Goal: Navigation & Orientation: Find specific page/section

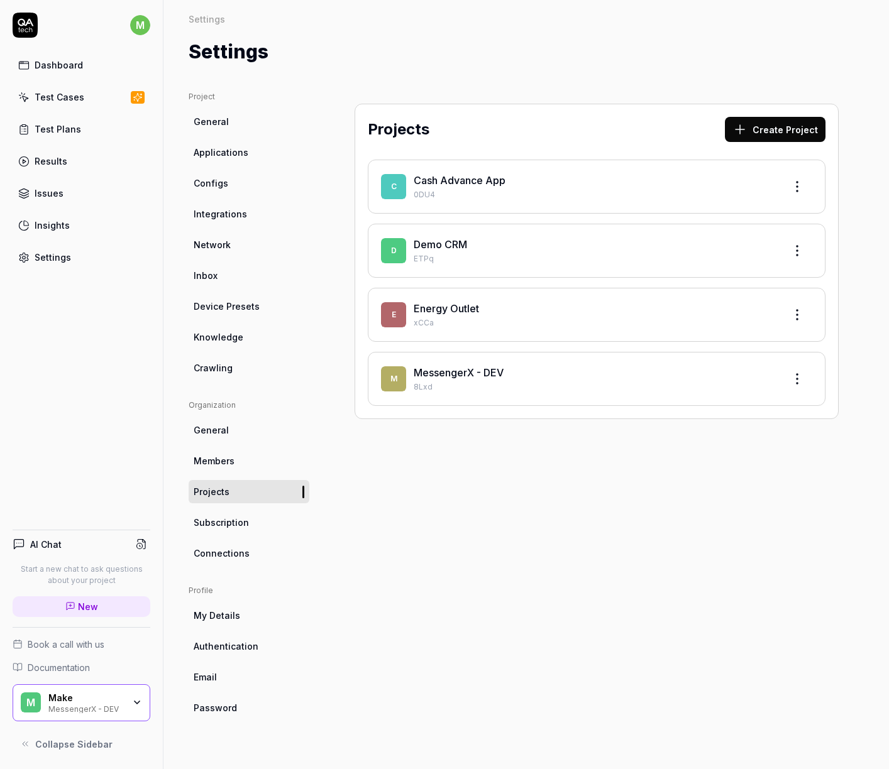
click at [498, 377] on link "MessengerX - DEV" at bounding box center [459, 372] width 90 height 13
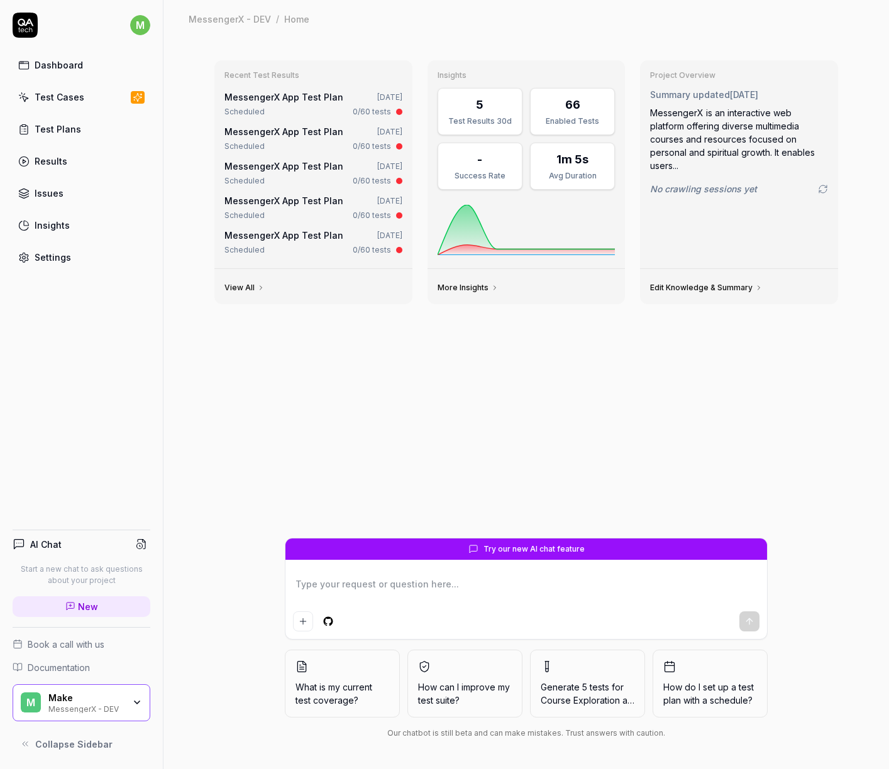
click at [63, 121] on link "Test Plans" at bounding box center [82, 129] width 138 height 25
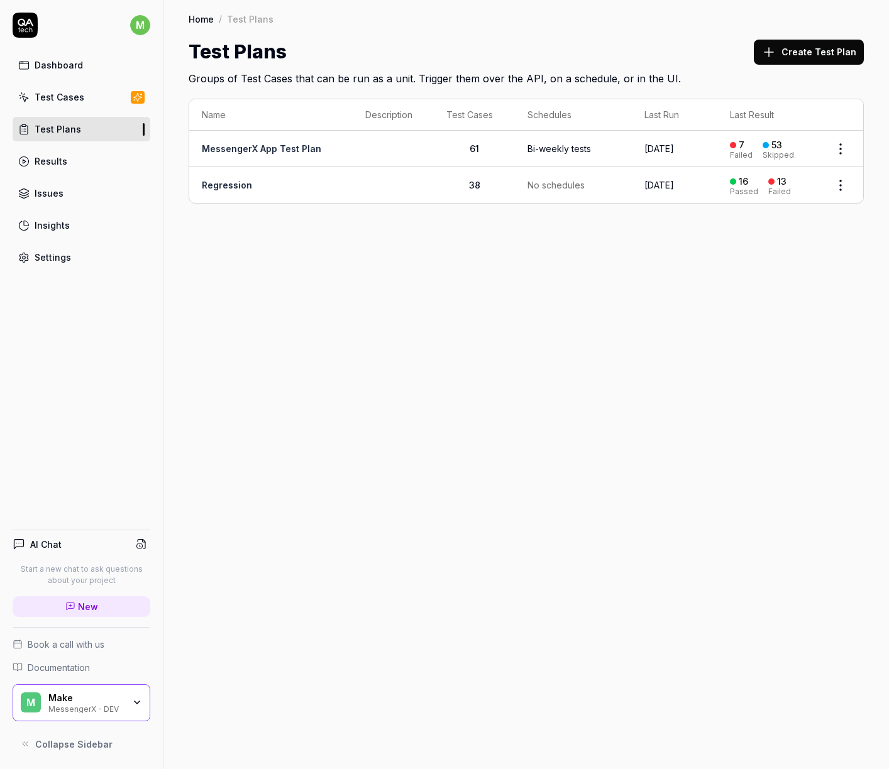
click at [53, 55] on link "Dashboard" at bounding box center [82, 65] width 138 height 25
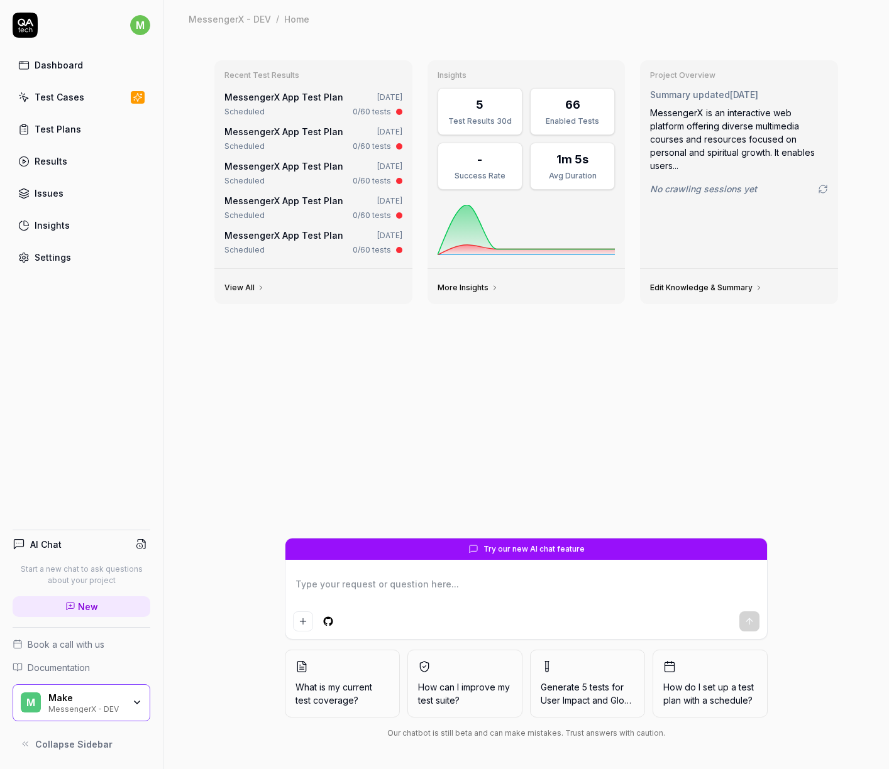
click at [250, 285] on link "View All" at bounding box center [244, 288] width 40 height 10
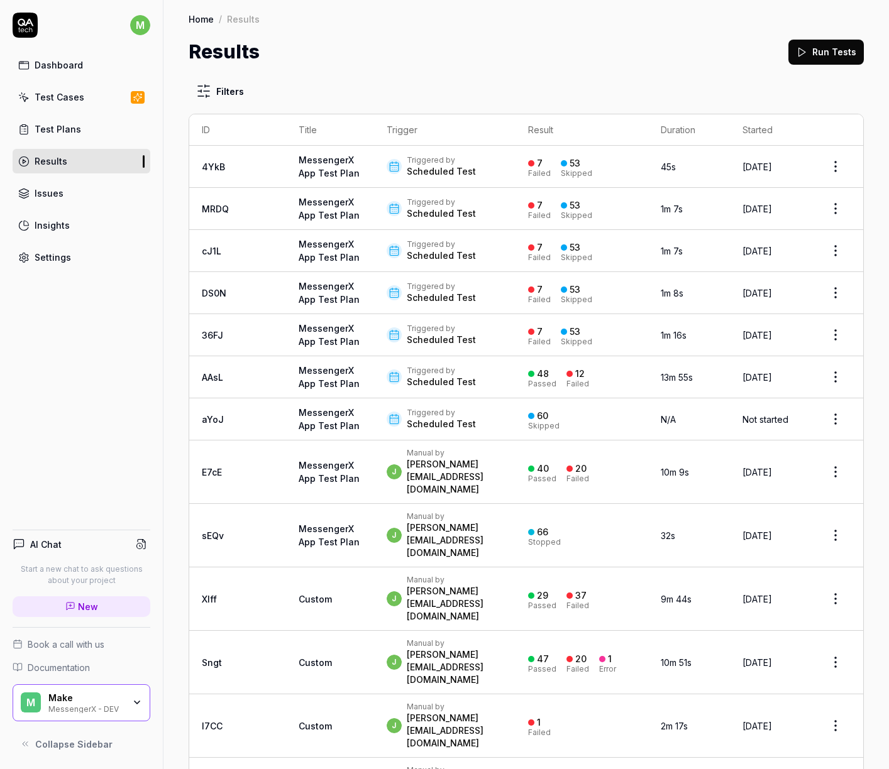
click at [138, 705] on icon "button" at bounding box center [137, 703] width 10 height 10
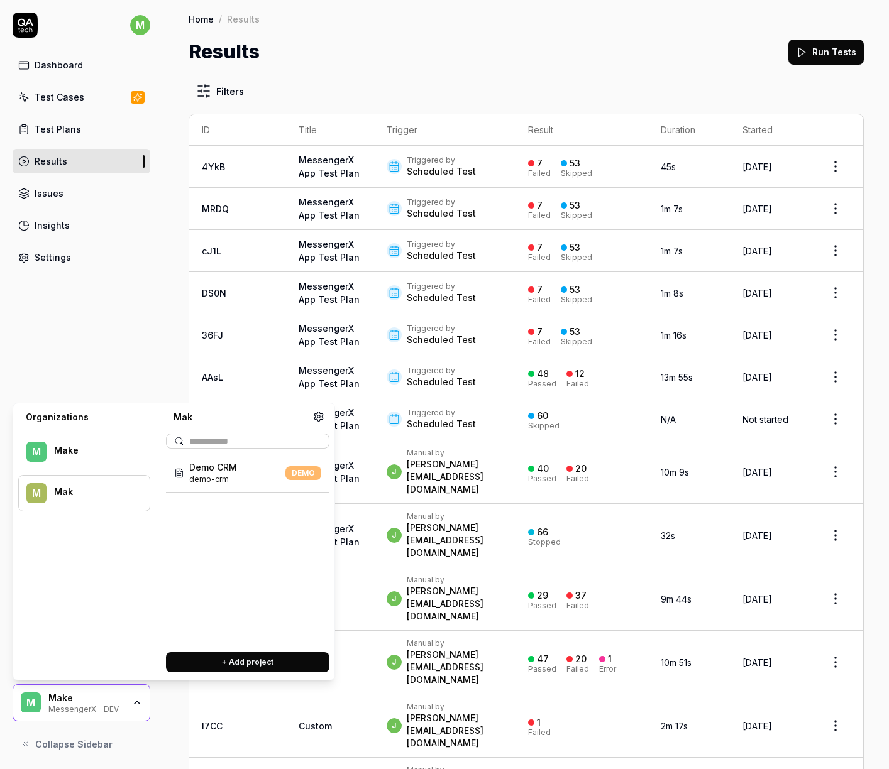
click at [97, 482] on div "M Mak" at bounding box center [84, 493] width 132 height 36
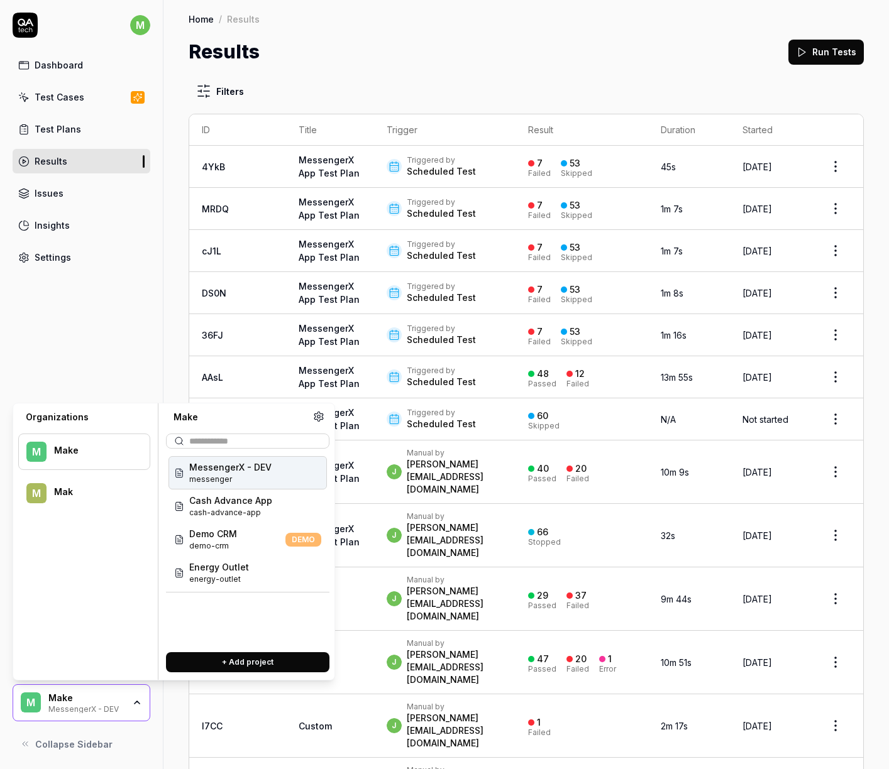
click at [90, 439] on div "M Make" at bounding box center [84, 452] width 132 height 36
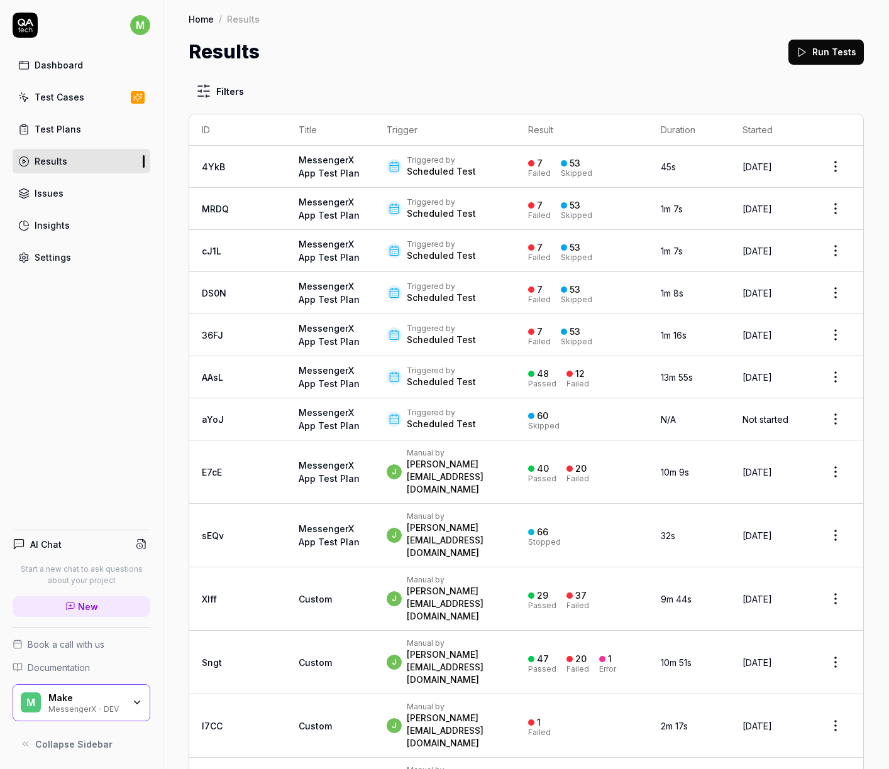
click at [106, 720] on div "M Make MessengerX - DEV" at bounding box center [82, 704] width 138 height 38
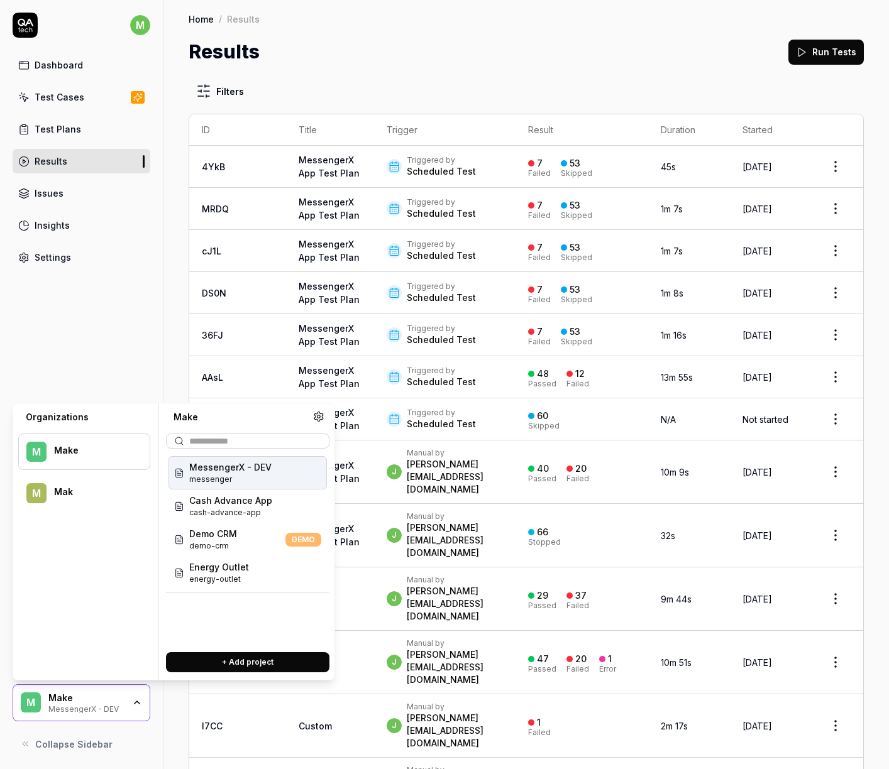
click at [405, 58] on div "Results Run Tests" at bounding box center [526, 52] width 675 height 28
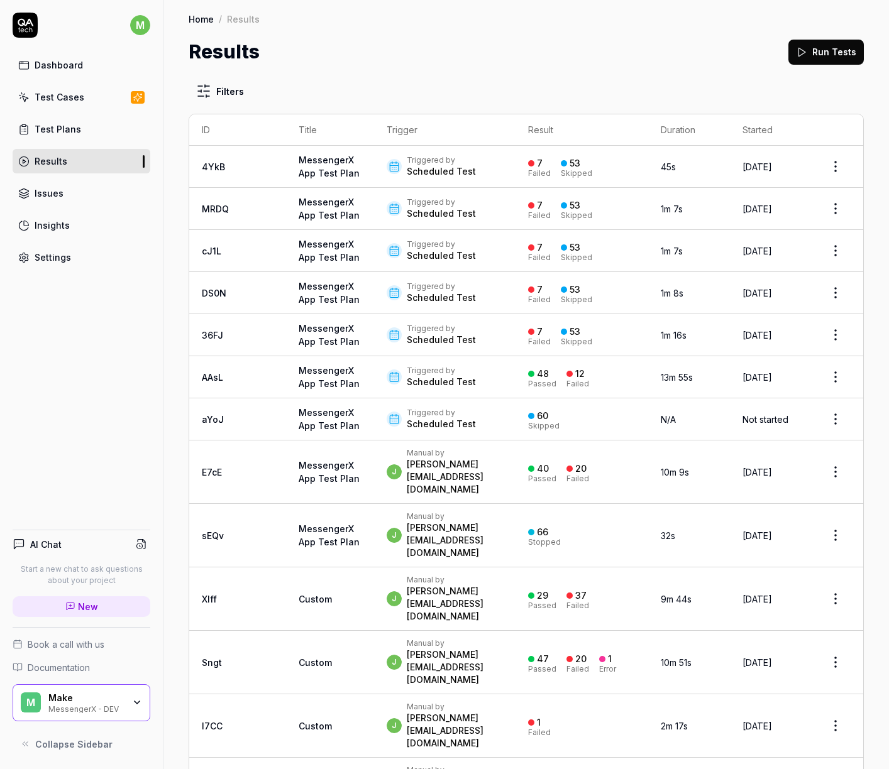
click at [66, 69] on div "Dashboard" at bounding box center [59, 64] width 48 height 13
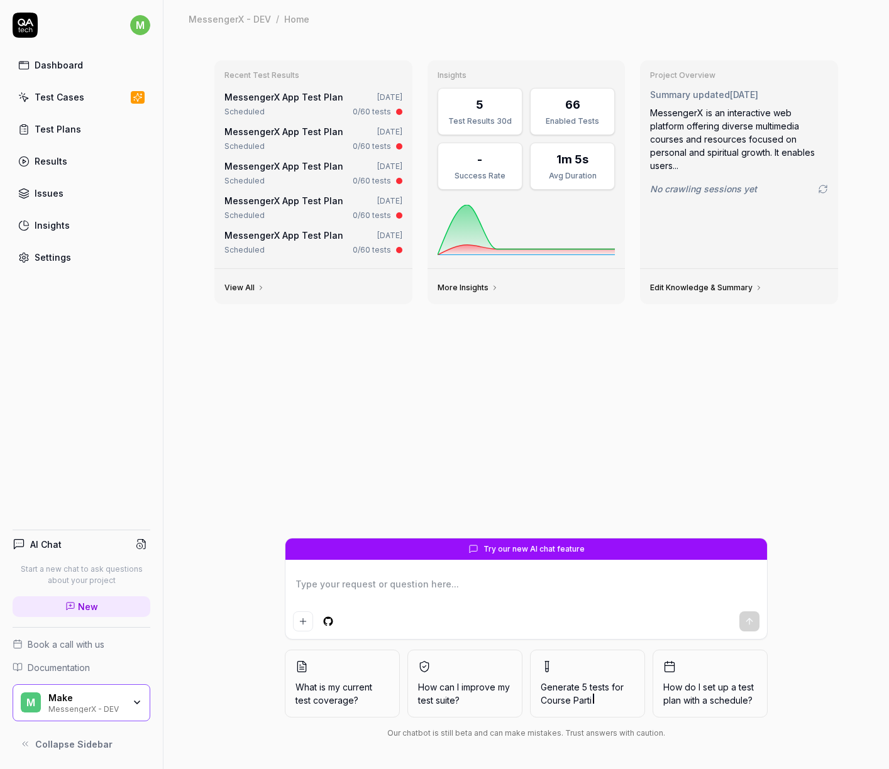
click at [60, 61] on div "Dashboard" at bounding box center [59, 64] width 48 height 13
click at [139, 700] on icon "button" at bounding box center [137, 703] width 10 height 10
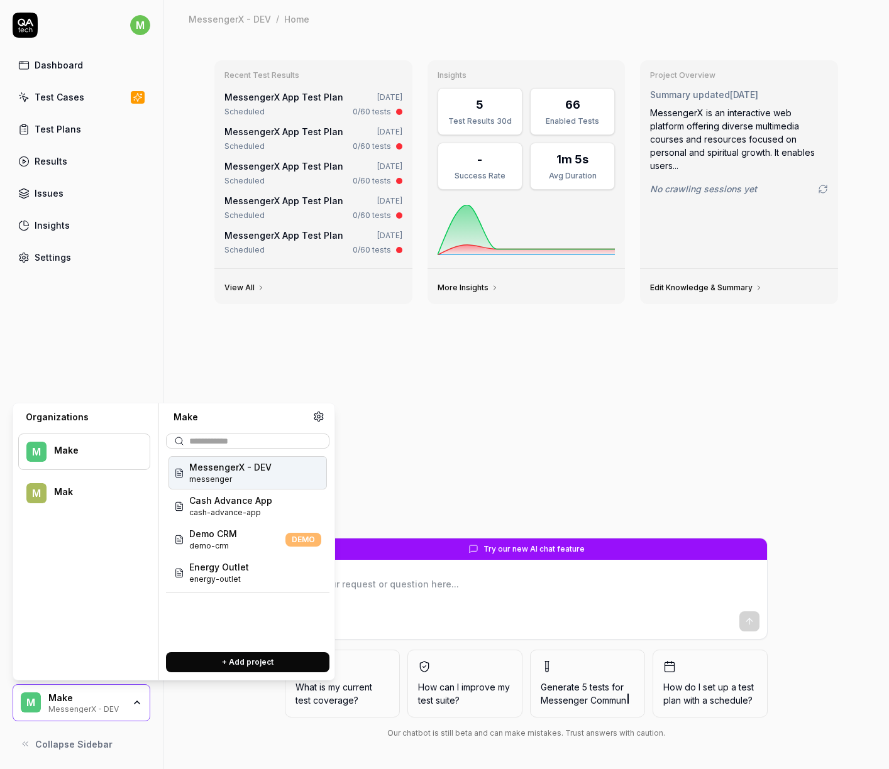
click at [456, 418] on div "Recent Test Results MessengerX App Test Plan [DATE] Scheduled 0/60 tests Messen…" at bounding box center [526, 294] width 644 height 488
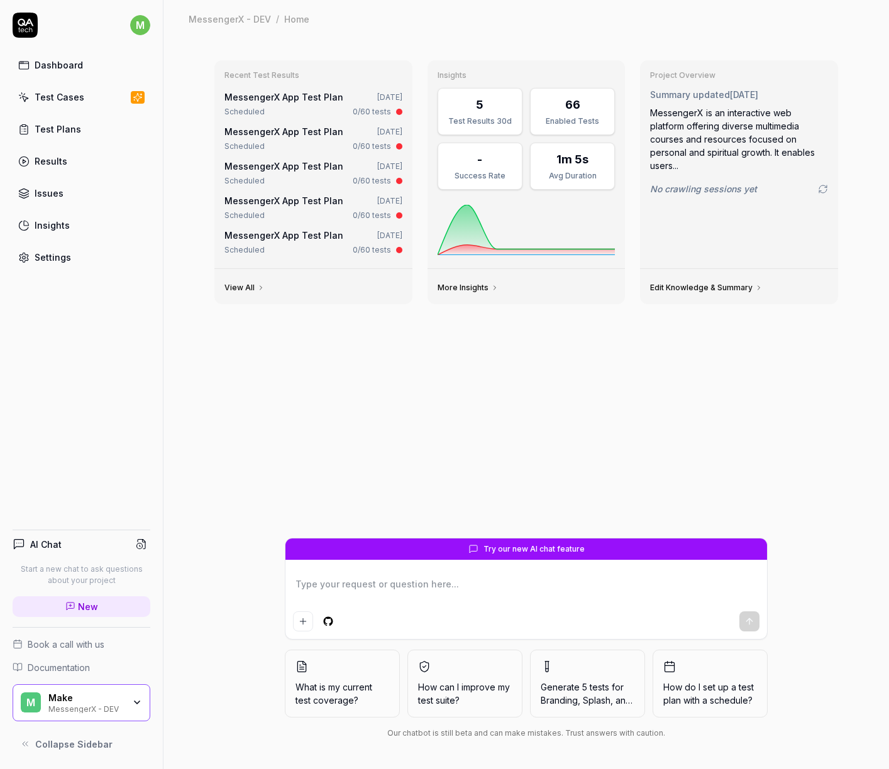
type textarea "*"
